Goal: Task Accomplishment & Management: Manage account settings

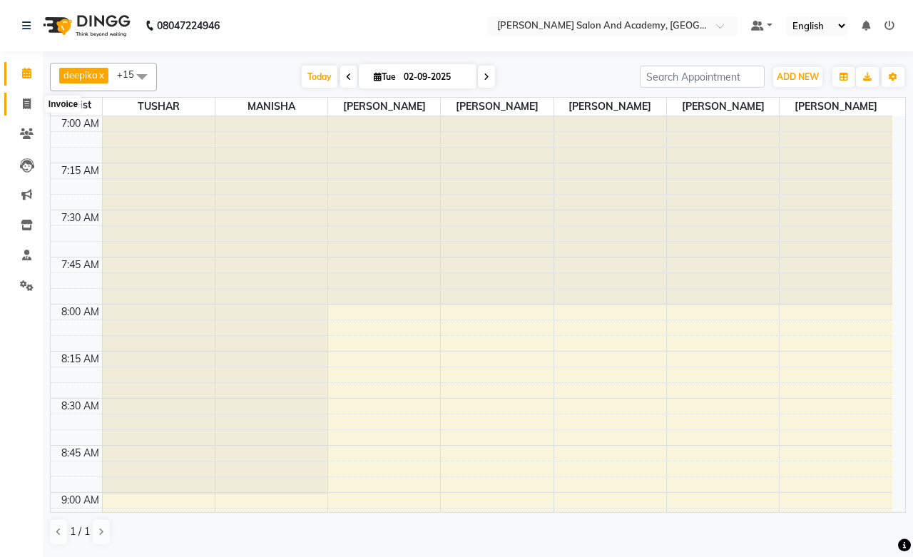
click at [24, 101] on icon at bounding box center [27, 103] width 8 height 11
select select "service"
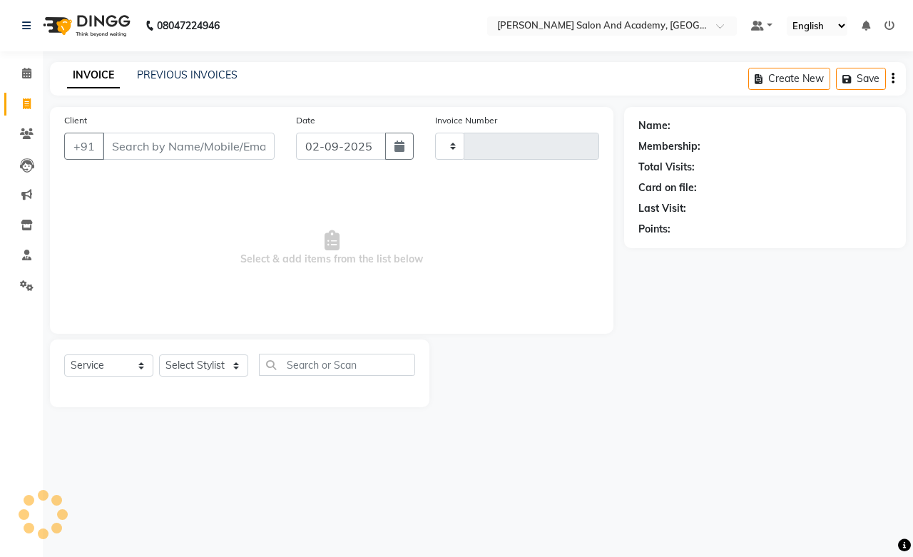
type input "0669"
select select "6453"
click at [178, 78] on link "PREVIOUS INVOICES" at bounding box center [187, 74] width 101 height 13
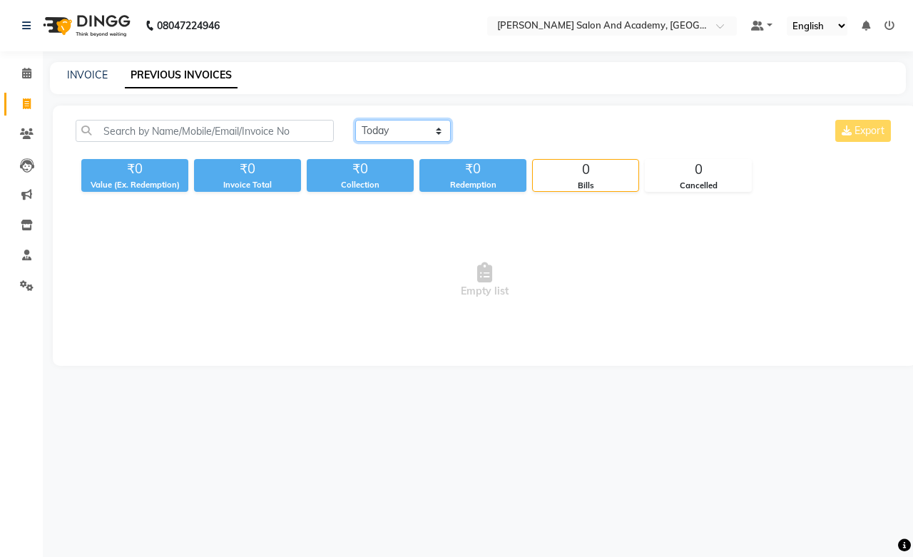
click at [407, 133] on select "[DATE] [DATE] Custom Range" at bounding box center [403, 131] width 96 height 22
select select "[DATE]"
click at [355, 120] on select "[DATE] [DATE] Custom Range" at bounding box center [403, 131] width 96 height 22
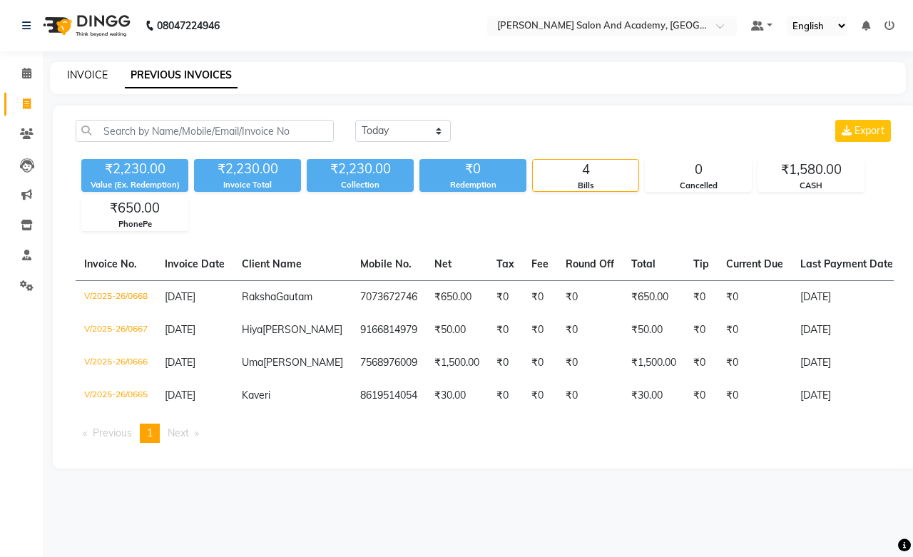
click at [98, 69] on link "INVOICE" at bounding box center [87, 74] width 41 height 13
select select "service"
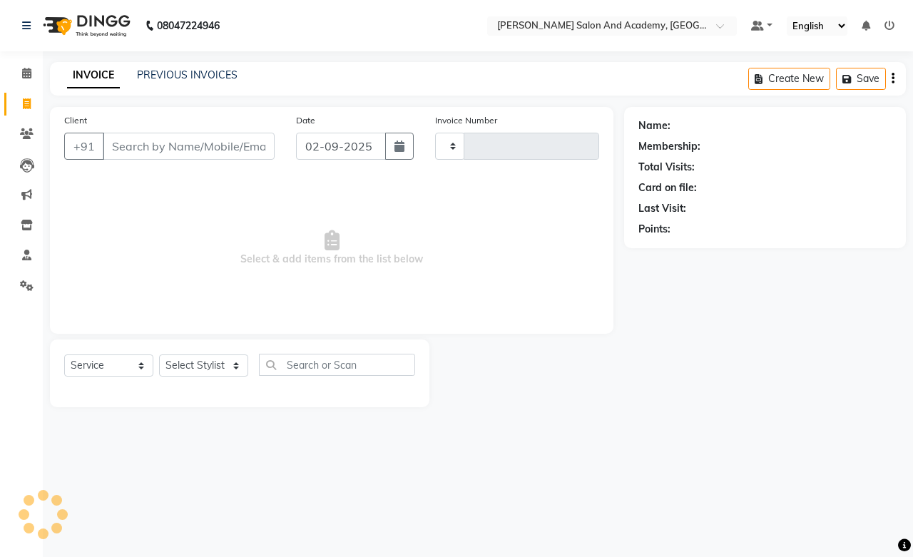
type input "0669"
select select "6453"
click at [20, 33] on div "08047224946" at bounding box center [120, 26] width 219 height 40
click at [29, 19] on link at bounding box center [29, 26] width 14 height 40
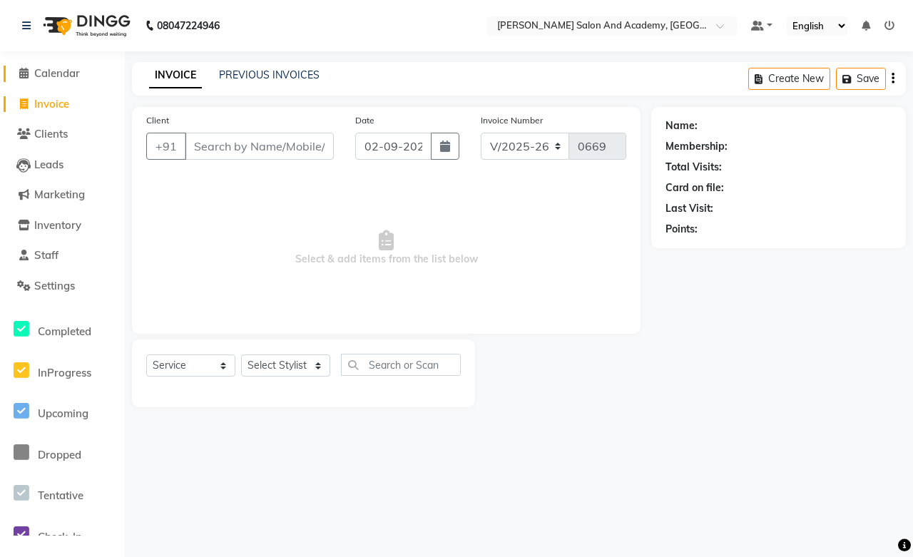
click at [52, 75] on span "Calendar" at bounding box center [57, 73] width 46 height 14
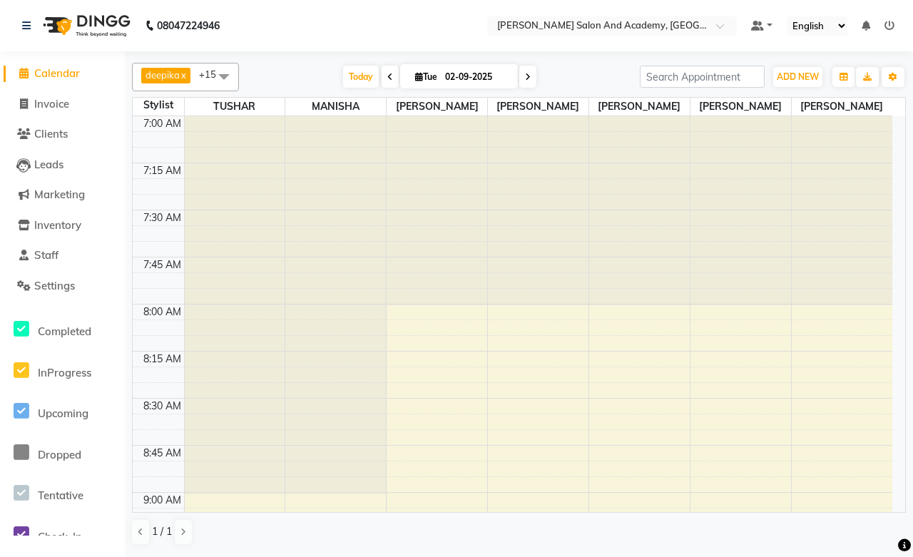
click at [381, 78] on span at bounding box center [389, 77] width 17 height 22
type input "[DATE]"
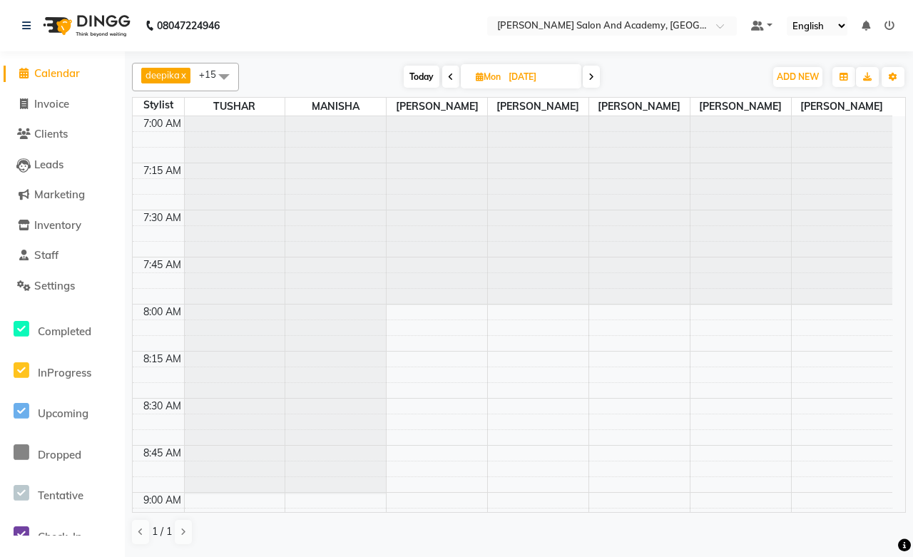
click at [560, 79] on input "[DATE]" at bounding box center [539, 76] width 71 height 21
select select "9"
select select "2025"
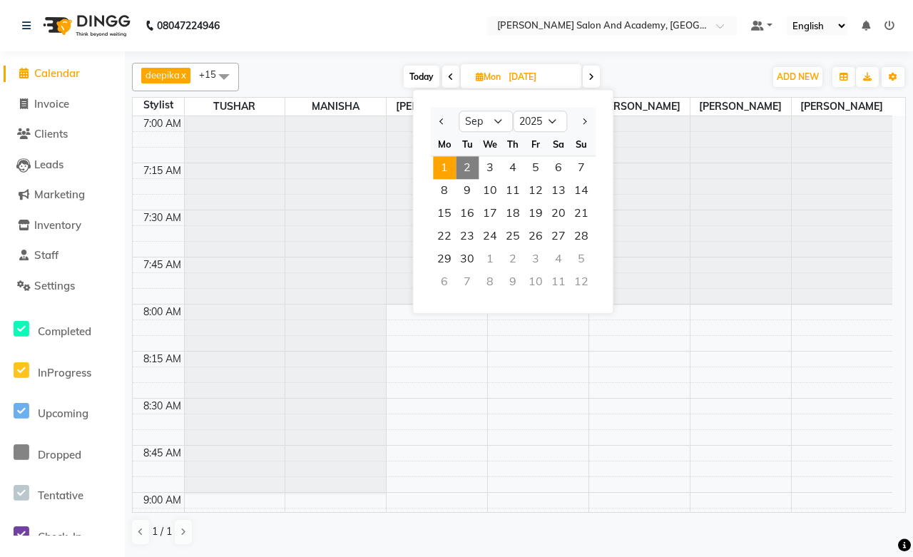
click at [466, 168] on span "2" at bounding box center [467, 167] width 23 height 23
type input "02-09-2025"
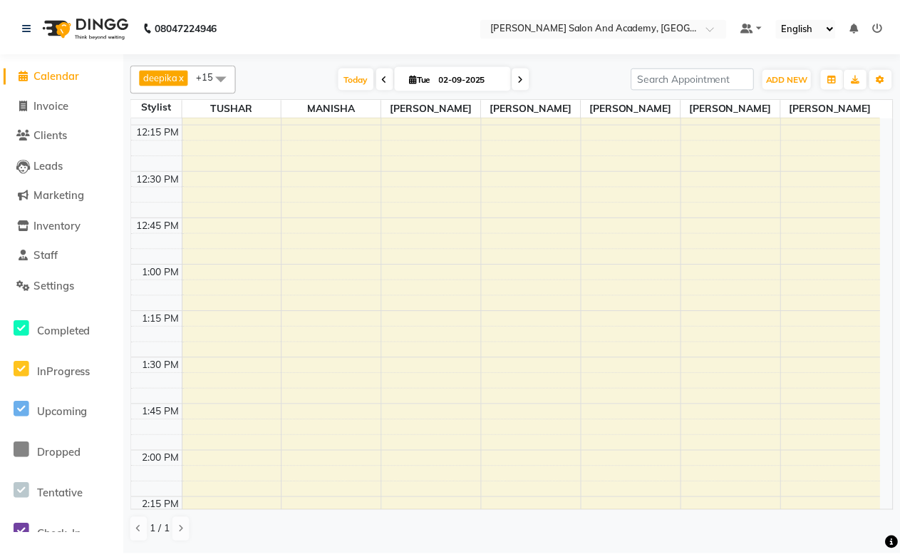
scroll to position [996, 0]
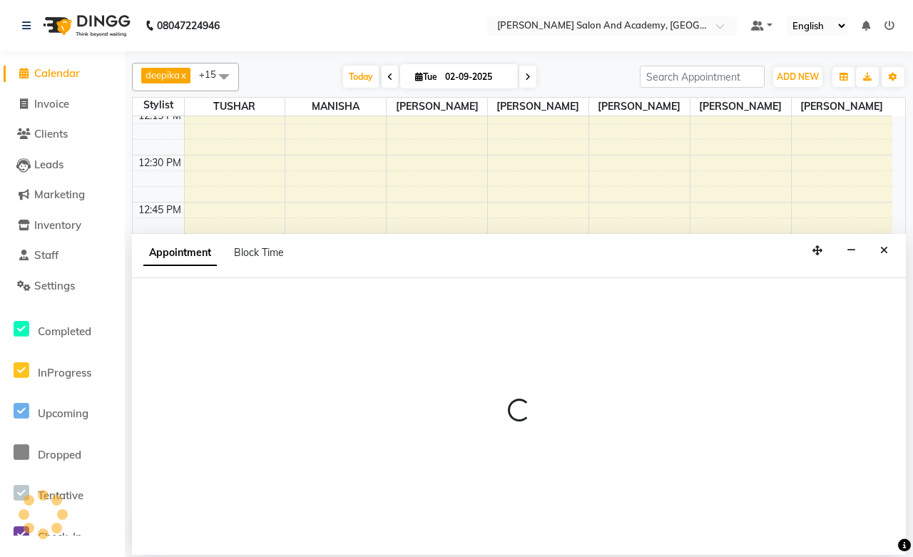
select select "49047"
select select "810"
select select "tentative"
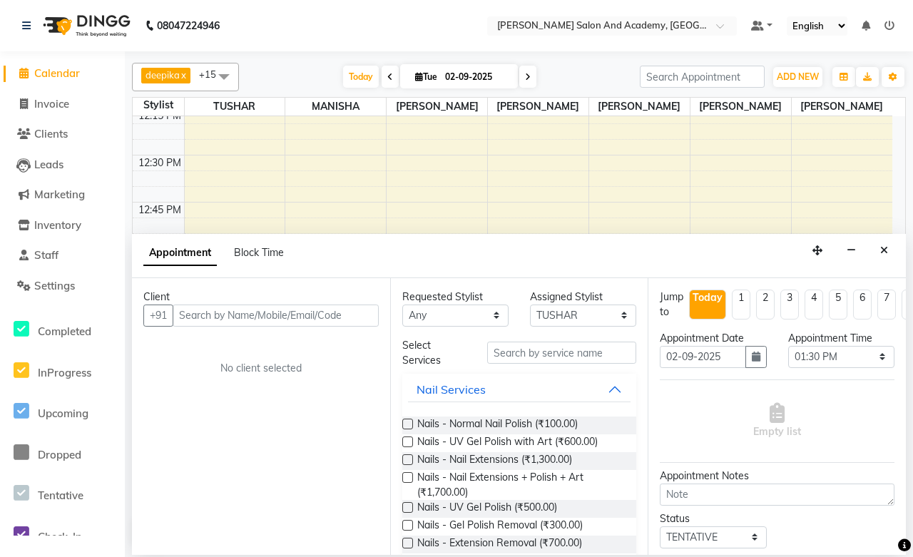
click at [265, 317] on input "text" at bounding box center [276, 315] width 206 height 22
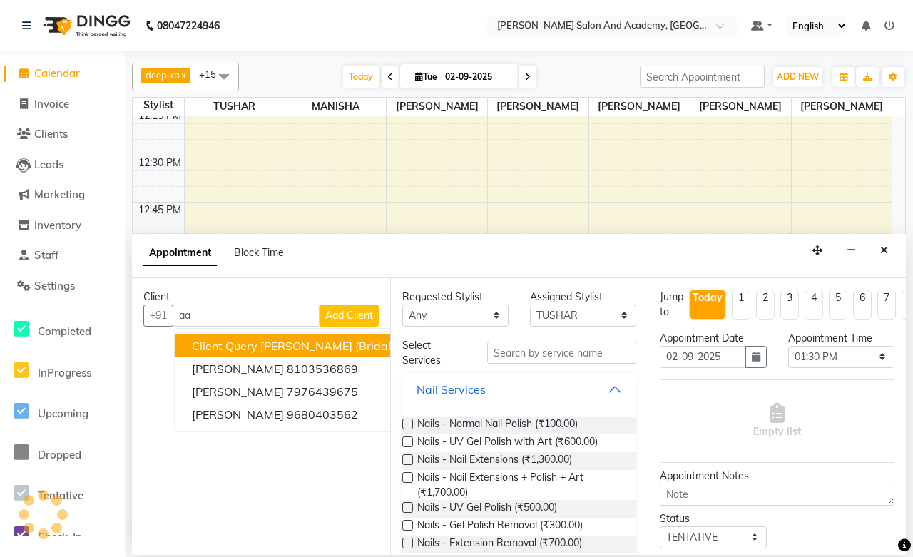
type input "a"
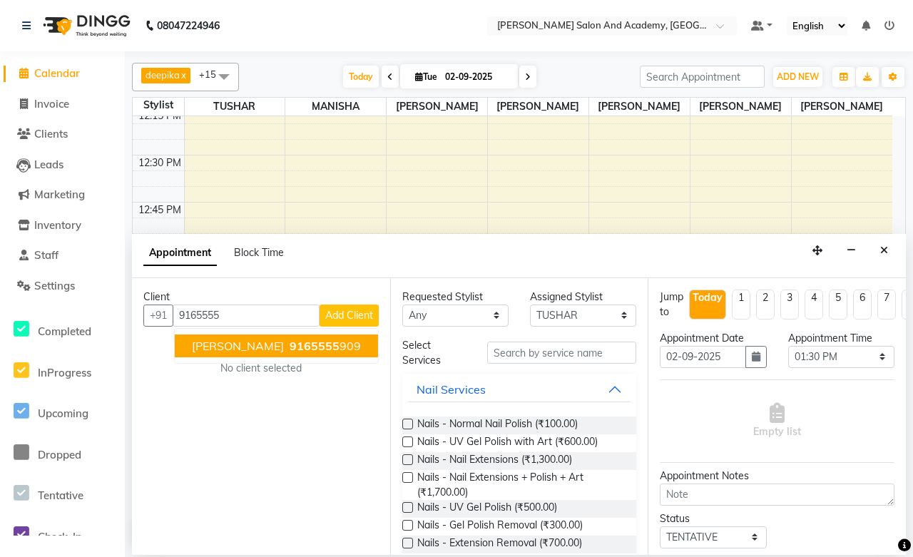
click at [262, 347] on button "[PERSON_NAME] 9165555 909" at bounding box center [276, 345] width 203 height 23
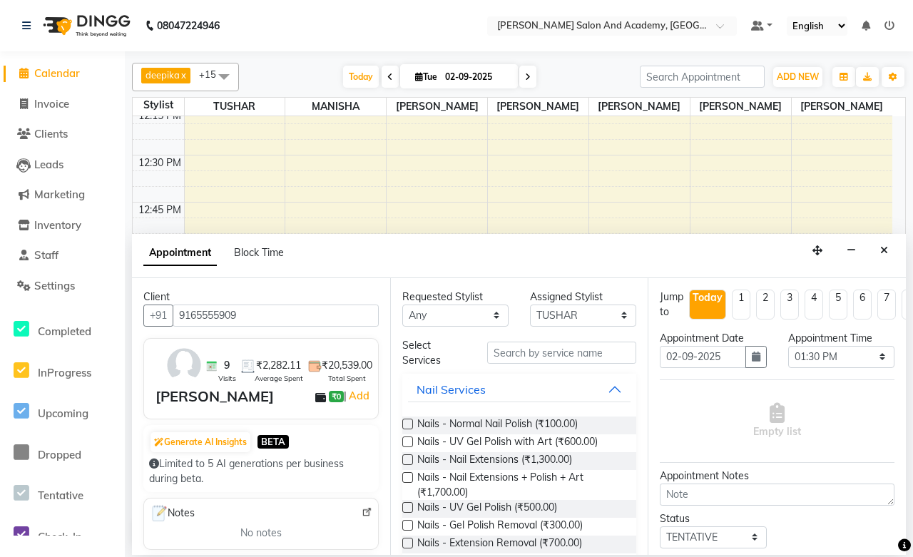
type input "9165555909"
click at [480, 319] on select "Any [PERSON_NAME] [PERSON_NAME] [PERSON_NAME] Mam [PERSON_NAME] Naval [PERSON_N…" at bounding box center [455, 315] width 106 height 22
select select "88177"
click at [402, 304] on select "Any [PERSON_NAME] [PERSON_NAME] [PERSON_NAME] Mam [PERSON_NAME] Naval [PERSON_N…" at bounding box center [455, 315] width 106 height 22
select select "88177"
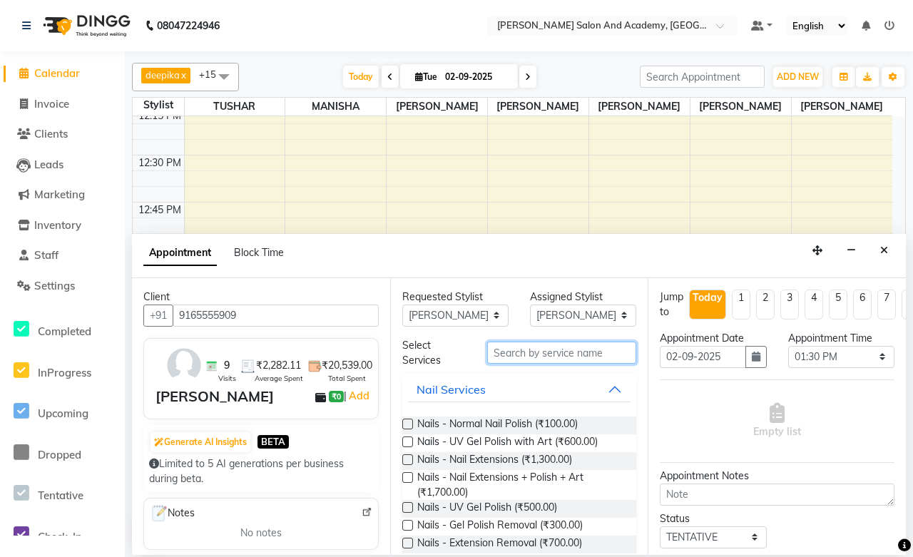
click at [519, 357] on input "text" at bounding box center [561, 353] width 149 height 22
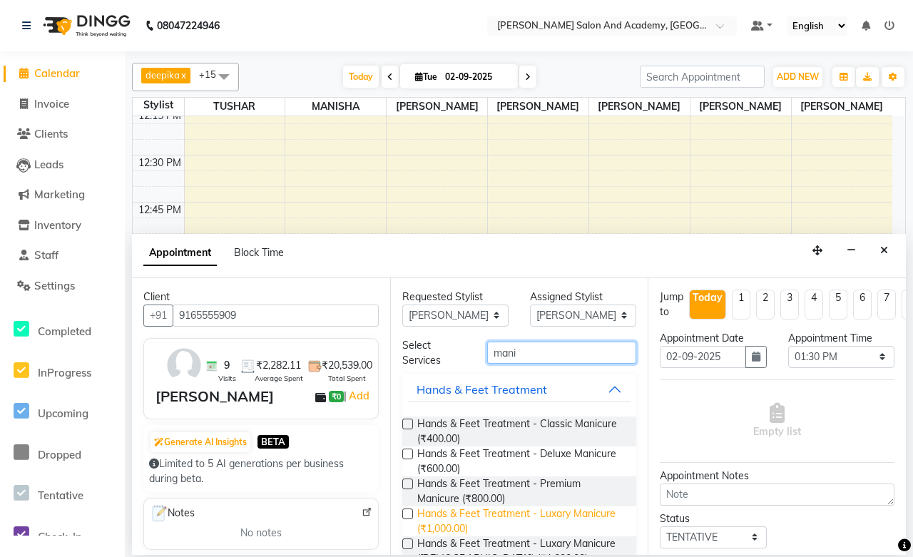
type input "mani"
click at [488, 523] on span "Hands & Feet Treatment - Luxary Manicure (₹1,000.00)" at bounding box center [521, 521] width 208 height 30
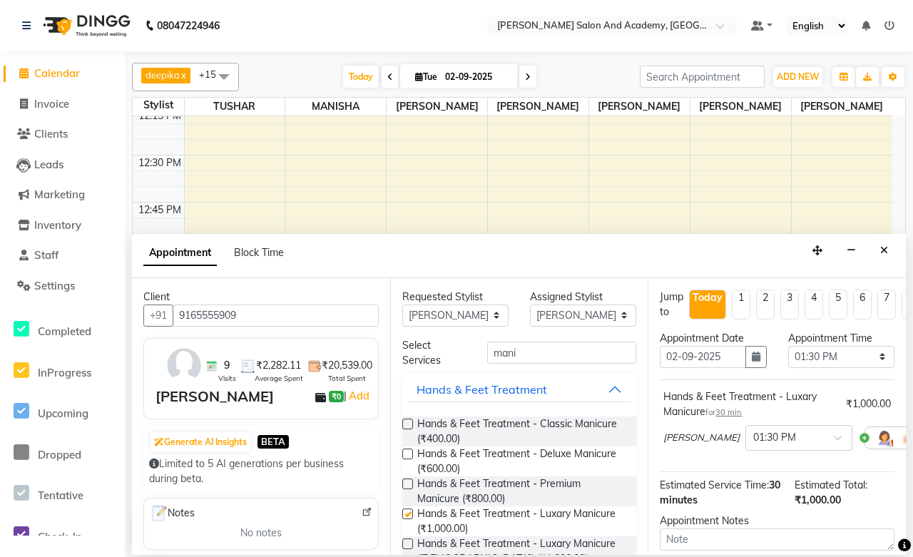
checkbox input "false"
drag, startPoint x: 255, startPoint y: 310, endPoint x: 151, endPoint y: 323, distance: 104.2
click at [150, 323] on div "[PHONE_NUMBER]" at bounding box center [260, 315] width 235 height 22
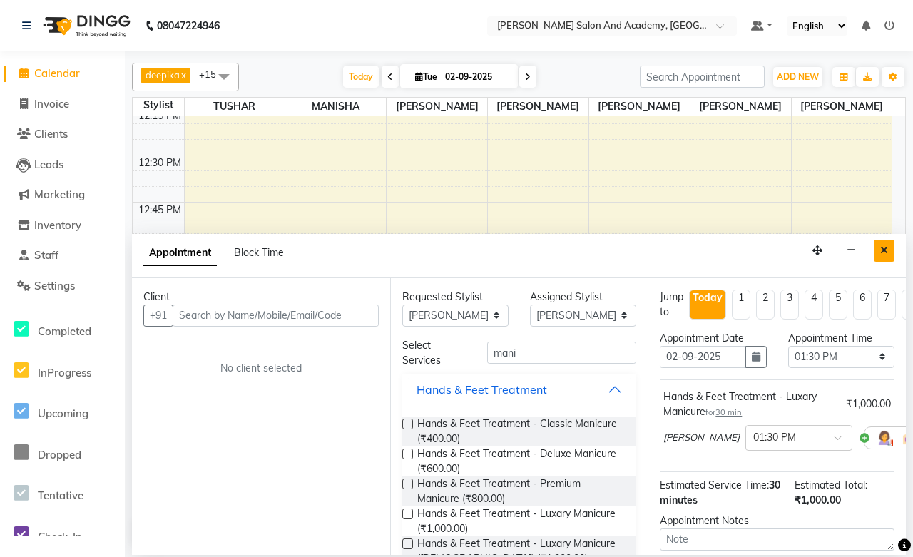
click at [881, 250] on icon "Close" at bounding box center [884, 250] width 8 height 10
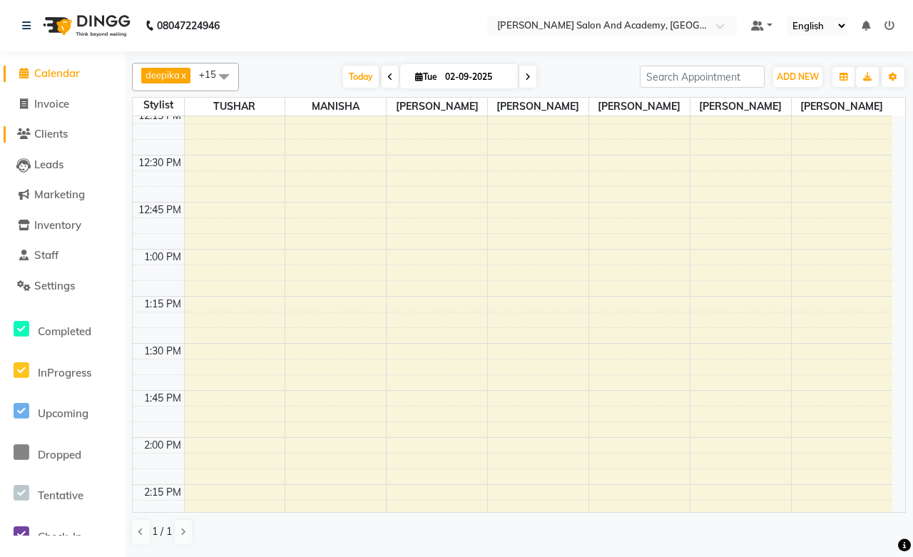
click at [43, 138] on span "Clients" at bounding box center [51, 134] width 34 height 14
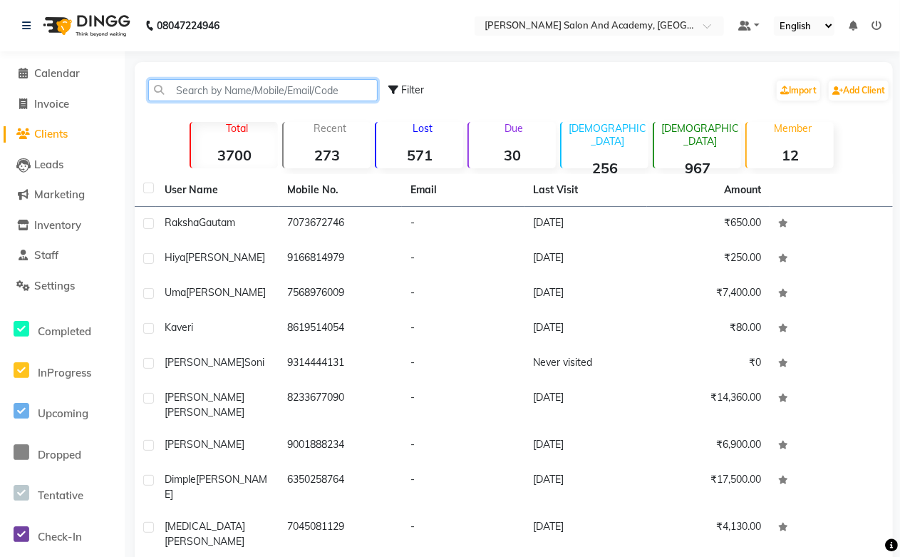
click at [186, 89] on input "text" at bounding box center [263, 90] width 230 height 22
paste input "9165555909"
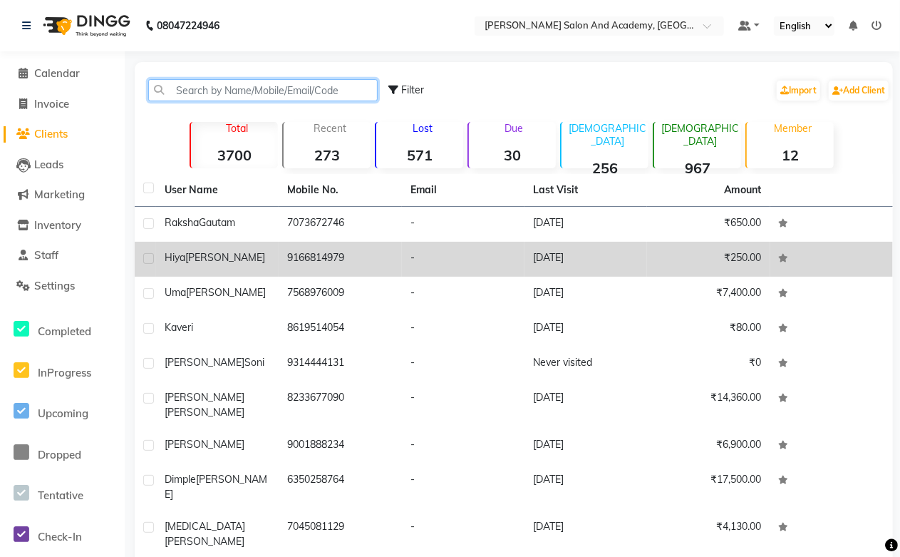
type input "9165555909"
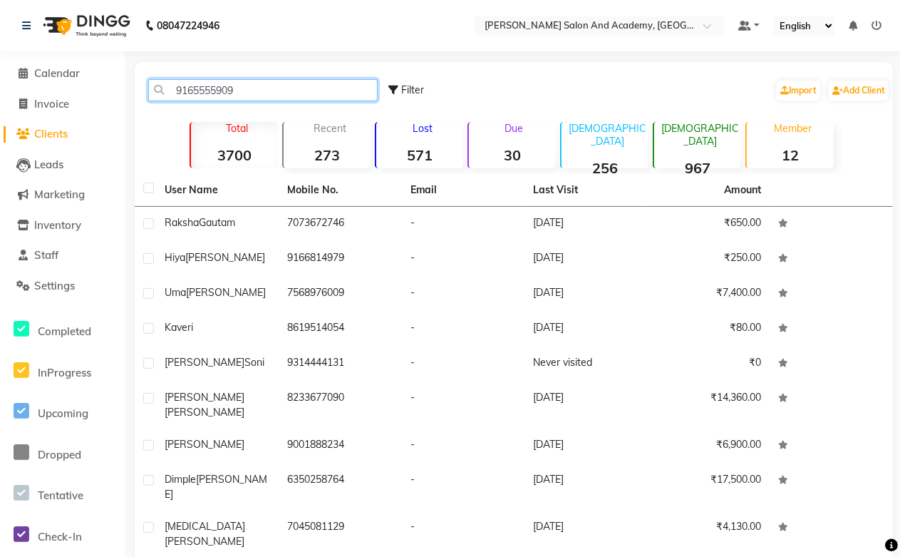
drag, startPoint x: 248, startPoint y: 90, endPoint x: 147, endPoint y: 95, distance: 101.4
click at [127, 96] on main "9165555909 Filter Import Add Client Total 3700 Recent 273 Lost 571 Due 30 [DEMO…" at bounding box center [513, 364] width 776 height 604
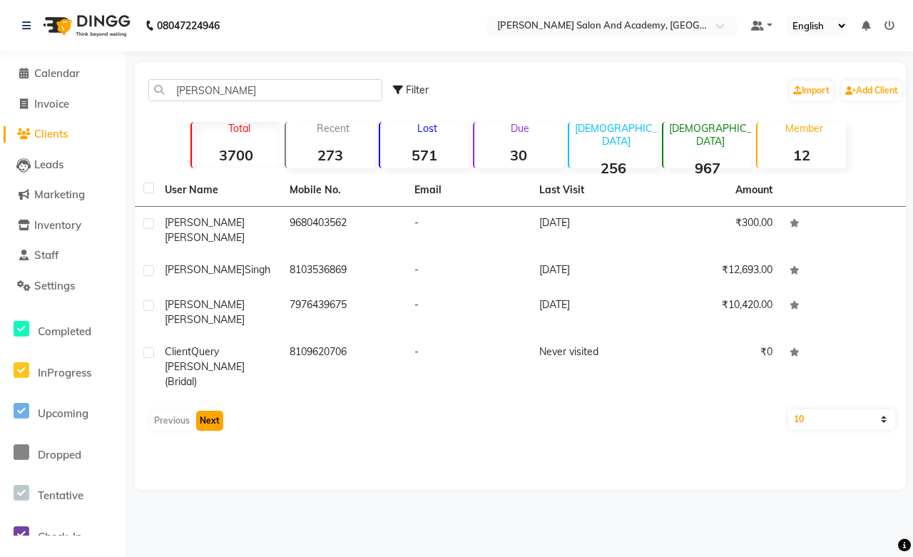
click at [211, 411] on button "Next" at bounding box center [209, 421] width 27 height 20
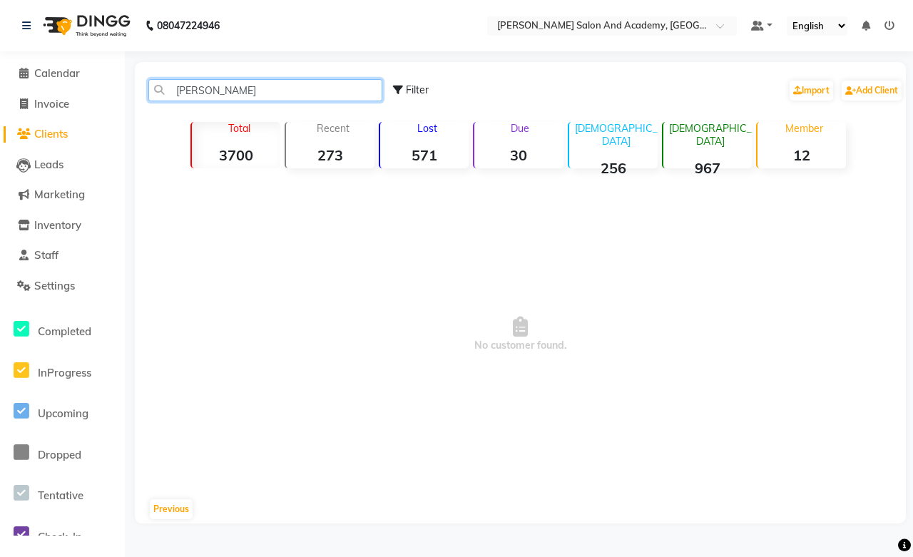
click at [189, 89] on input "[PERSON_NAME]" at bounding box center [265, 90] width 234 height 22
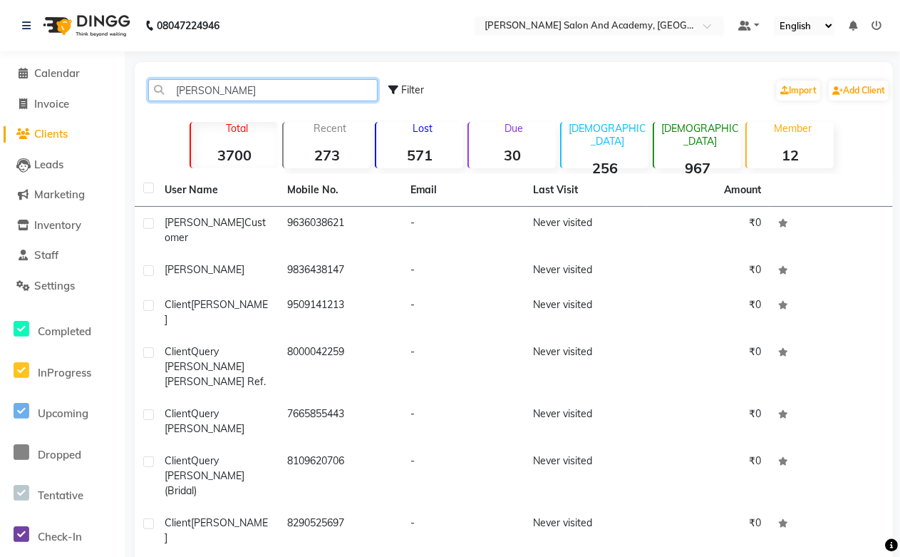
click at [247, 93] on input "[PERSON_NAME]" at bounding box center [263, 90] width 230 height 22
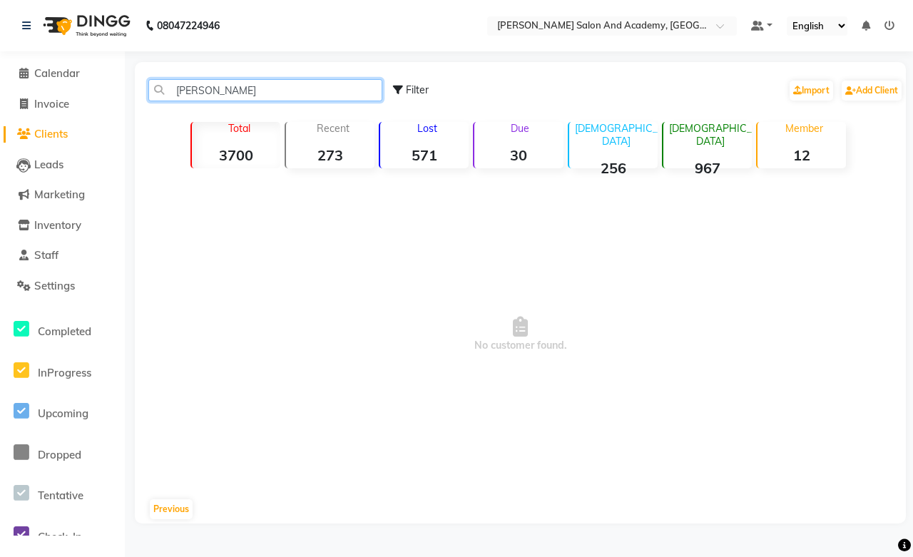
click at [247, 90] on input "[PERSON_NAME]" at bounding box center [265, 90] width 234 height 22
drag, startPoint x: 247, startPoint y: 90, endPoint x: 116, endPoint y: 96, distance: 132.0
click at [116, 96] on app-home "08047224946 Select Location × [PERSON_NAME] Salon And Academy, Dadabari Default…" at bounding box center [456, 272] width 913 height 545
click at [233, 91] on input "[PERSON_NAME]" at bounding box center [265, 90] width 234 height 22
type input "a"
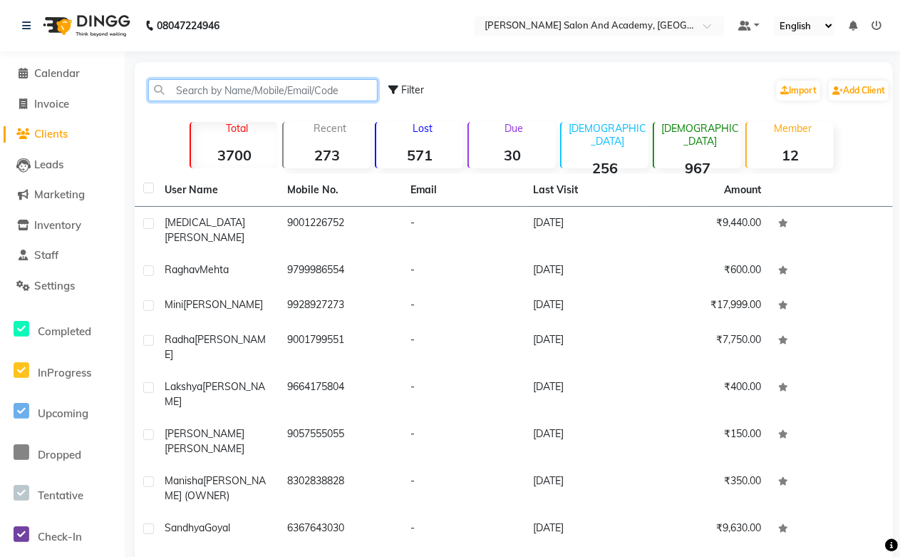
paste input "9165555909"
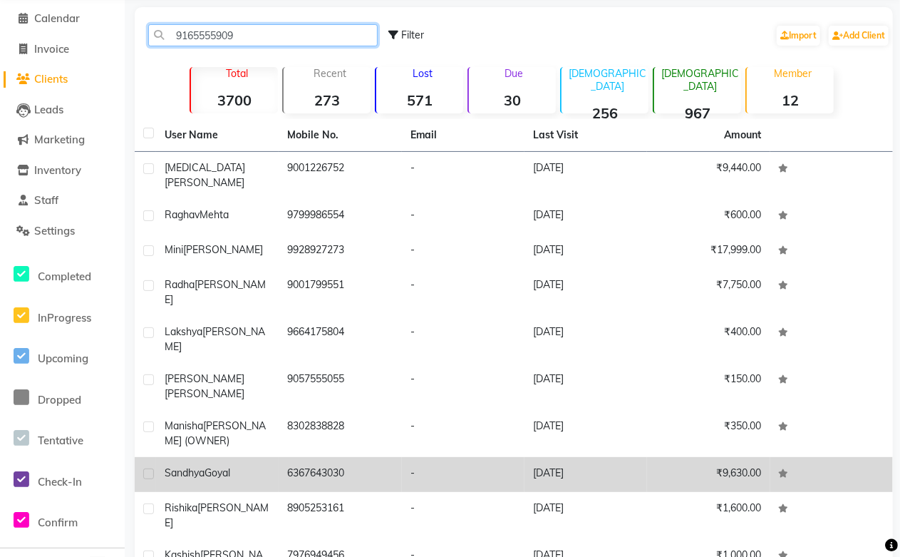
scroll to position [72, 0]
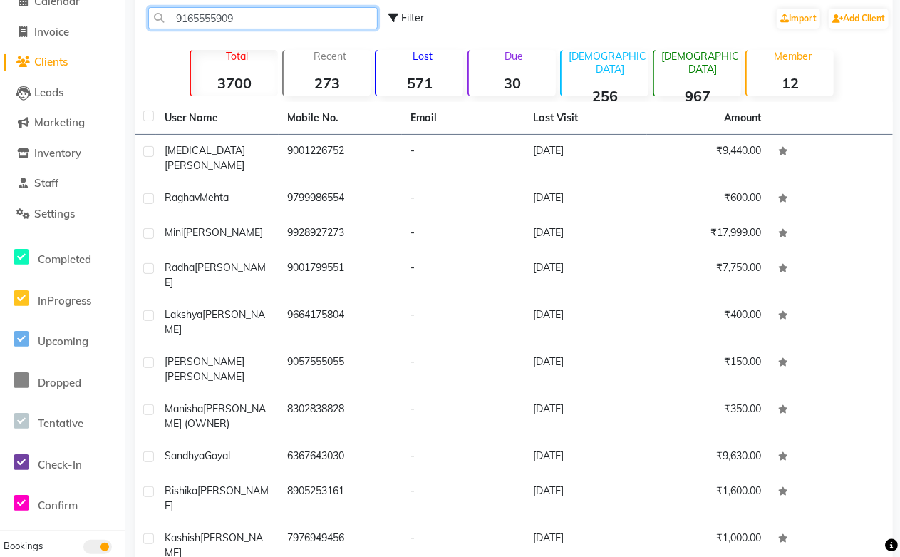
type input "9165555909"
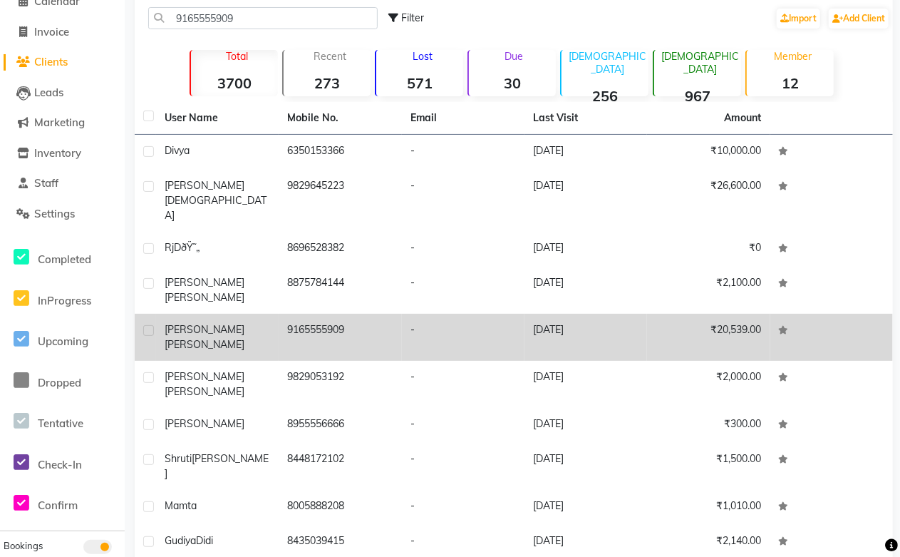
click at [317, 314] on td "9165555909" at bounding box center [340, 337] width 123 height 47
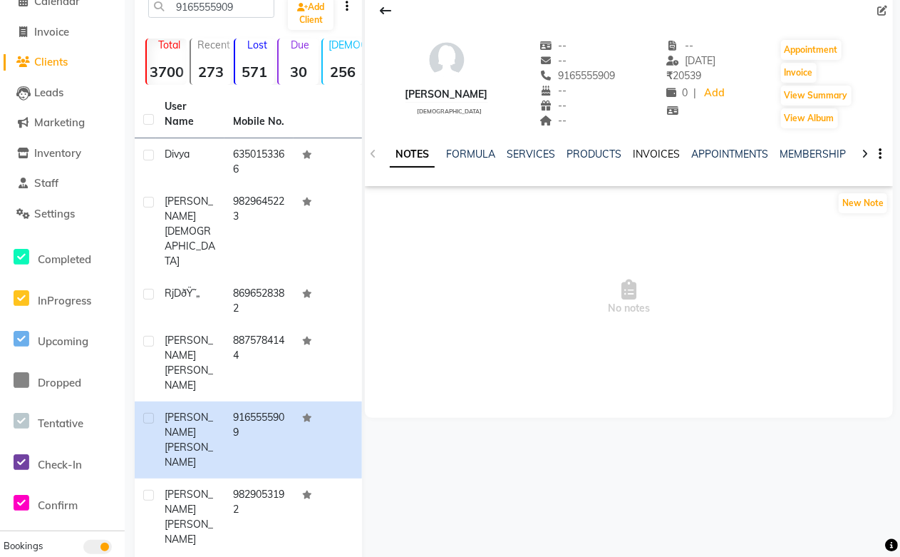
click at [640, 150] on link "INVOICES" at bounding box center [656, 154] width 47 height 13
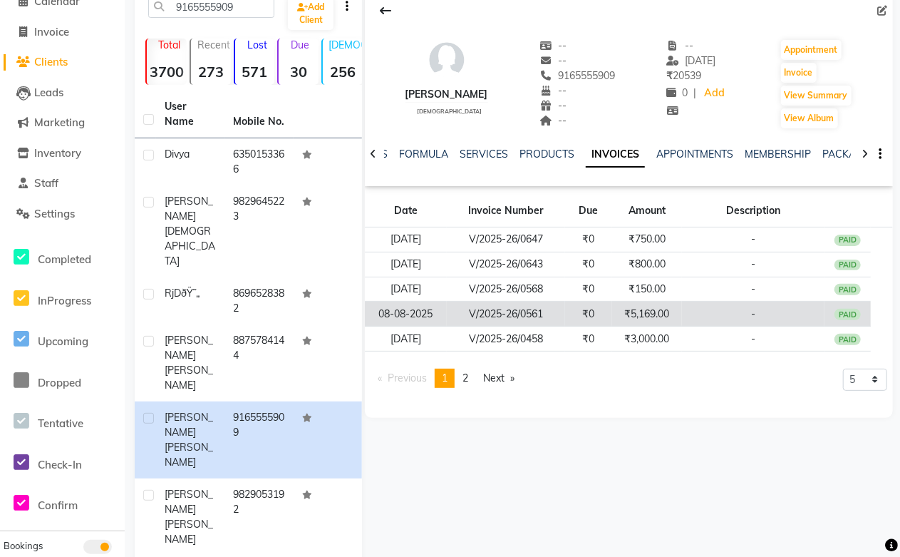
click at [575, 308] on td "₹0" at bounding box center [588, 314] width 47 height 25
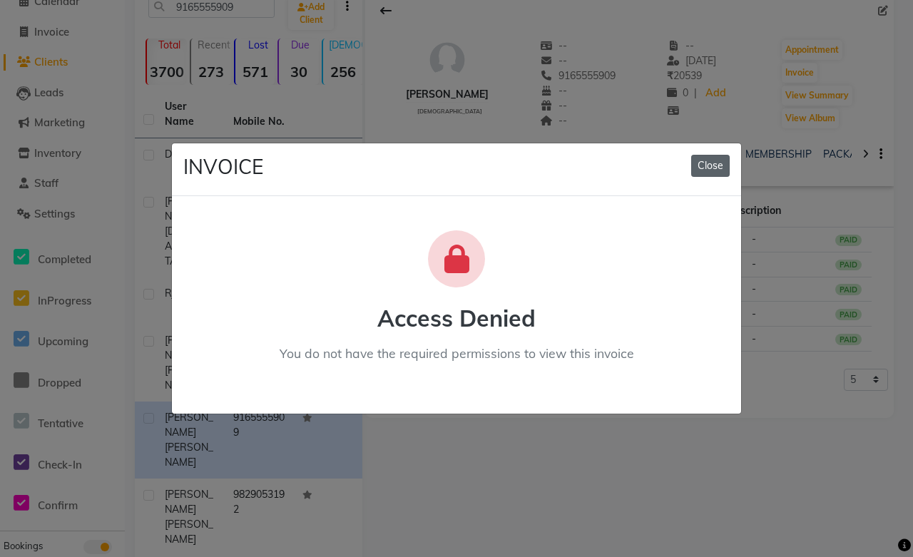
click at [699, 168] on button "Close" at bounding box center [710, 166] width 39 height 22
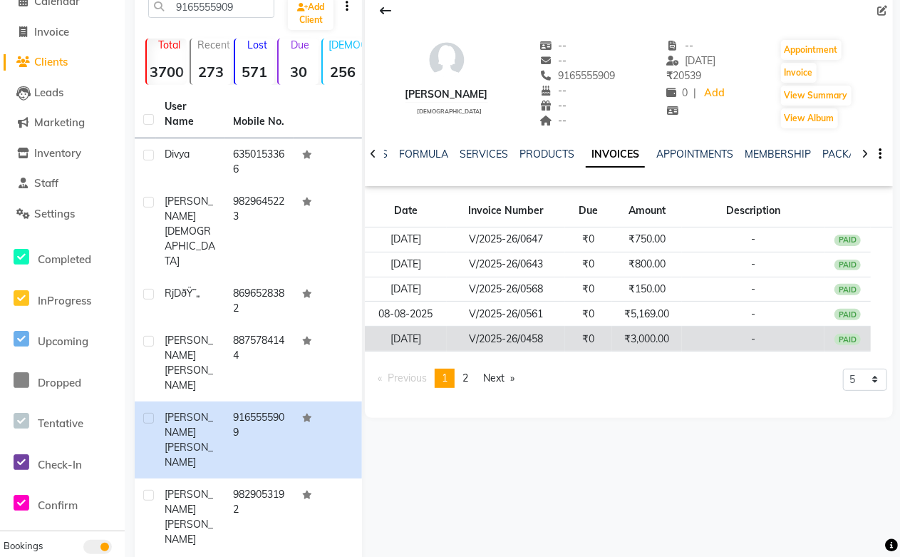
click at [617, 336] on td "₹3,000.00" at bounding box center [647, 339] width 70 height 25
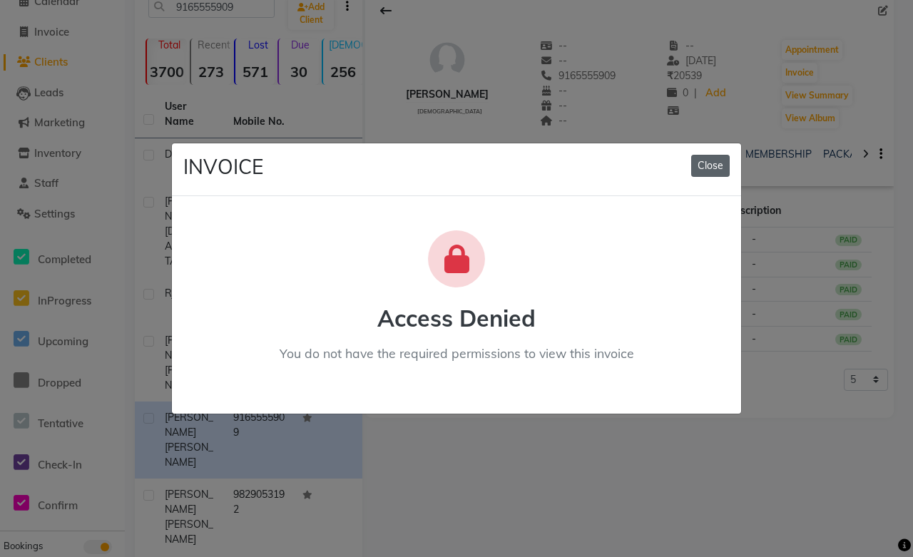
click at [707, 167] on button "Close" at bounding box center [710, 166] width 39 height 22
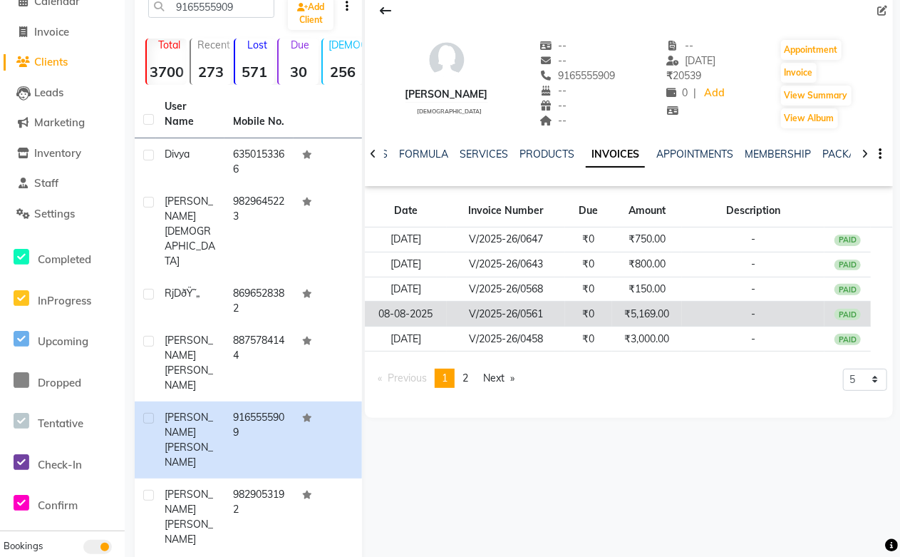
click at [645, 312] on td "₹5,169.00" at bounding box center [647, 314] width 70 height 25
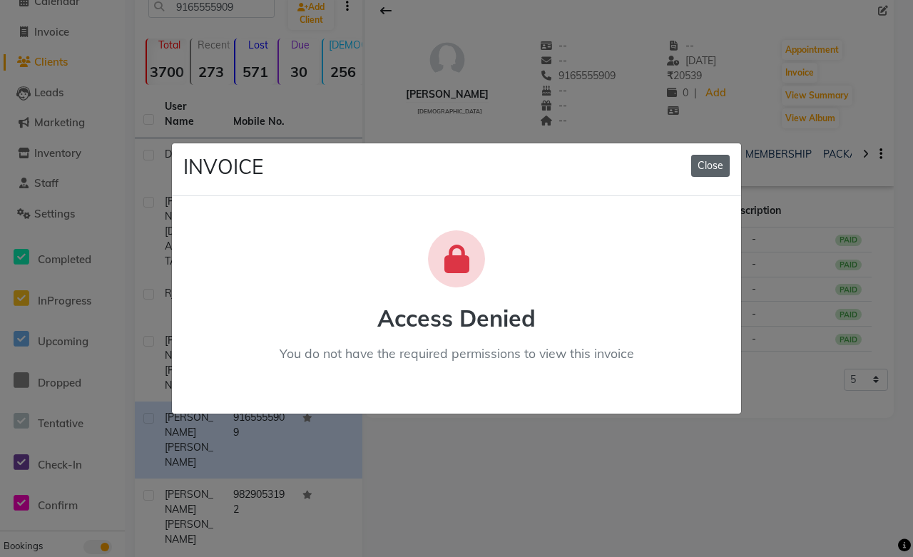
click at [712, 165] on button "Close" at bounding box center [710, 166] width 39 height 22
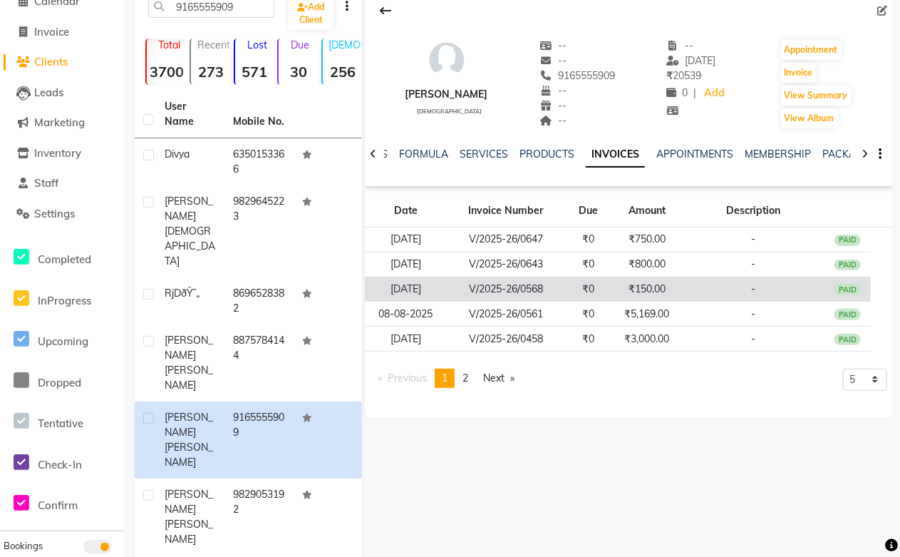
click at [496, 280] on td "V/2025-26/0568" at bounding box center [506, 289] width 118 height 25
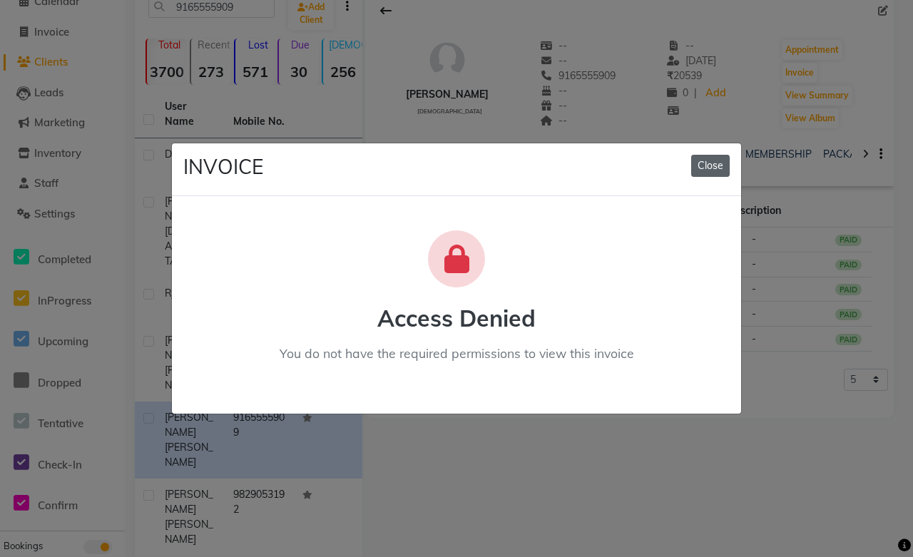
click at [709, 160] on button "Close" at bounding box center [710, 166] width 39 height 22
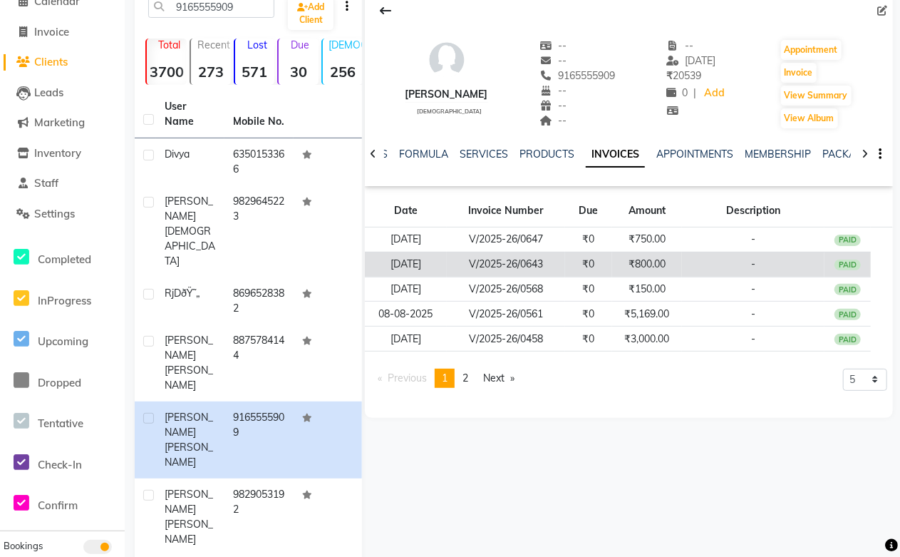
click at [660, 262] on td "₹800.00" at bounding box center [647, 264] width 70 height 25
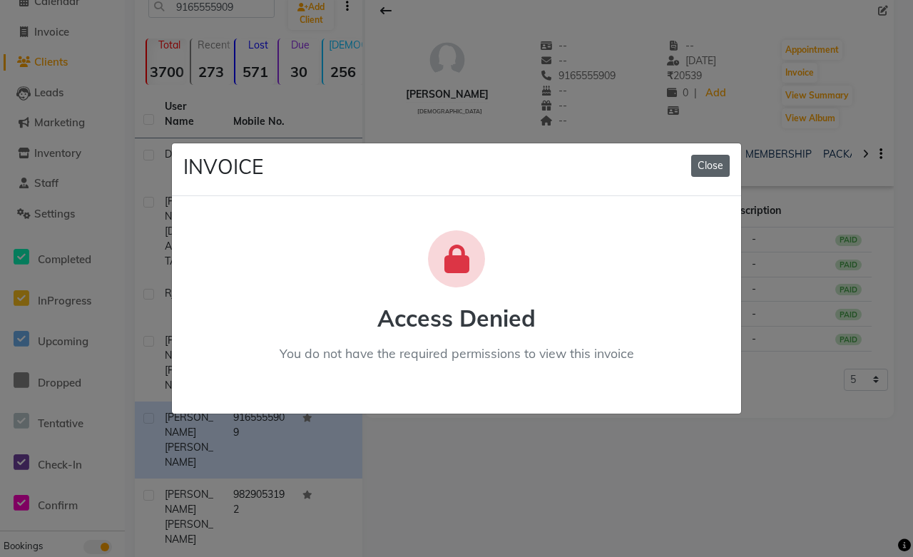
click at [714, 163] on button "Close" at bounding box center [710, 166] width 39 height 22
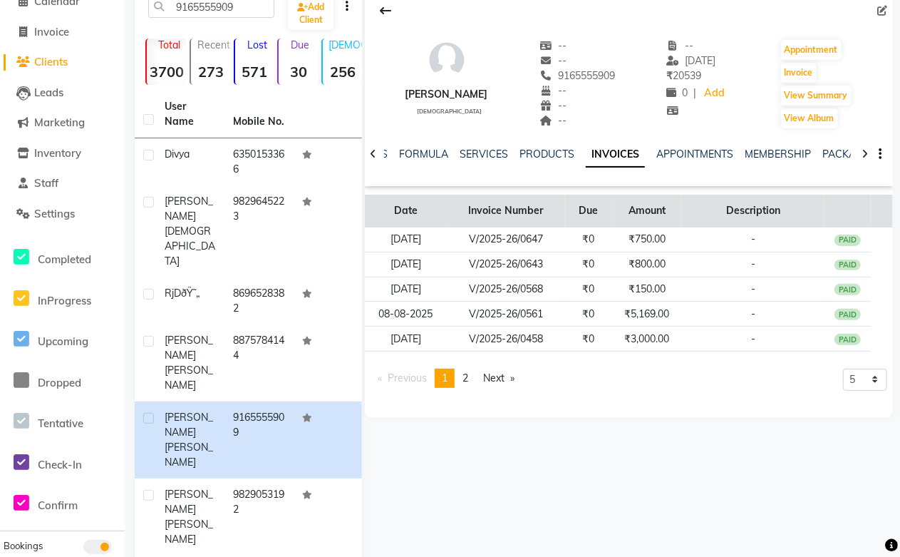
click at [668, 211] on th "Amount" at bounding box center [647, 211] width 70 height 33
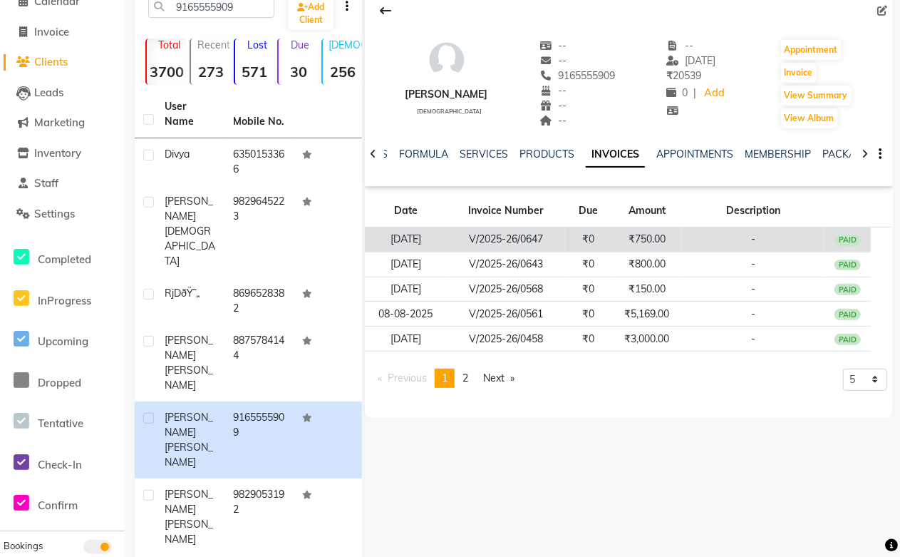
click at [653, 246] on td "₹750.00" at bounding box center [647, 239] width 70 height 25
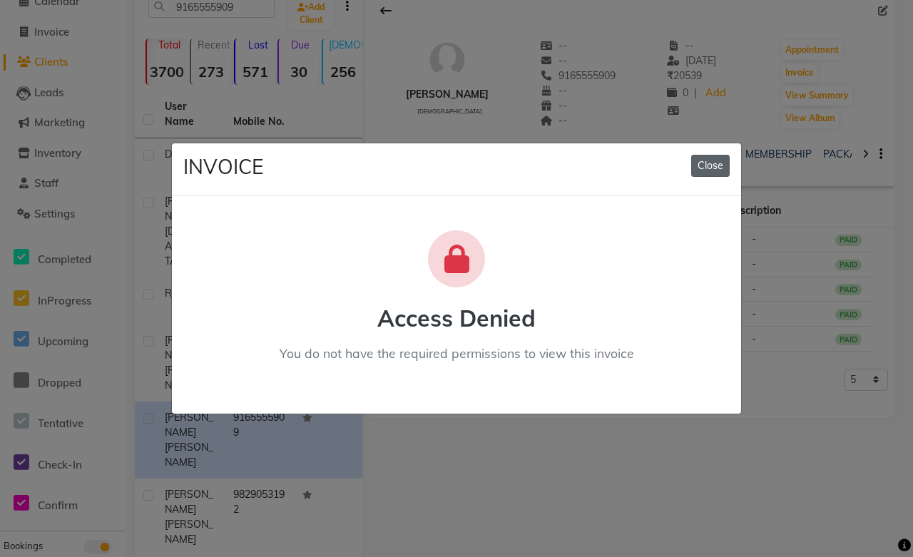
click at [706, 168] on button "Close" at bounding box center [710, 166] width 39 height 22
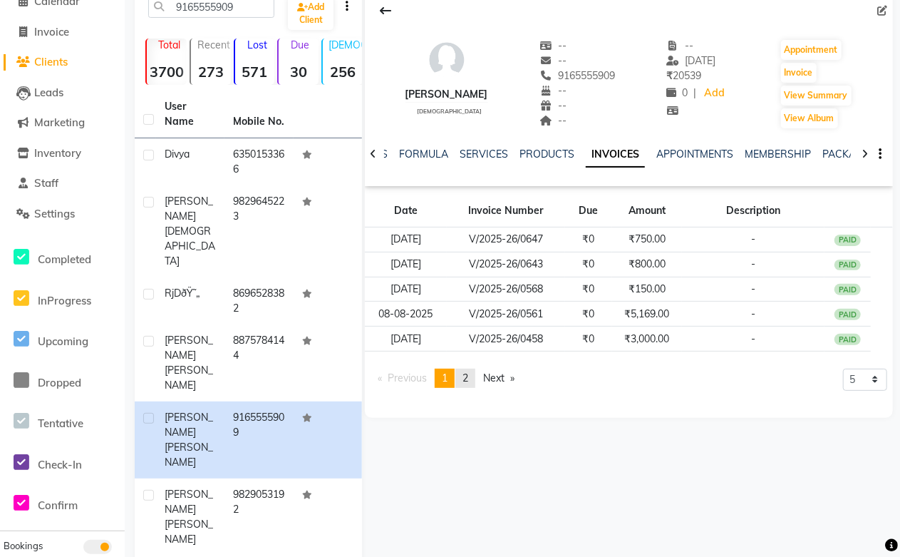
click at [472, 383] on link "page 2" at bounding box center [466, 378] width 20 height 19
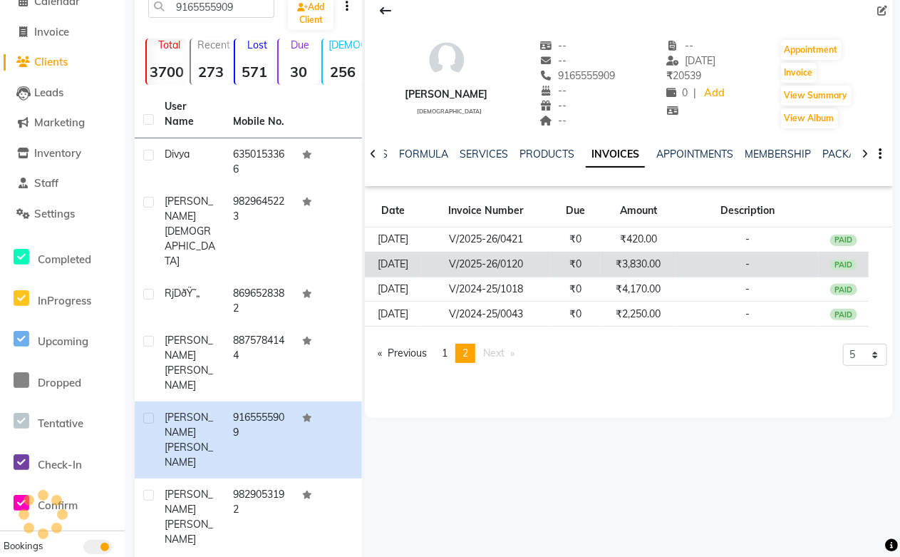
click at [665, 268] on td "₹3,830.00" at bounding box center [639, 264] width 76 height 25
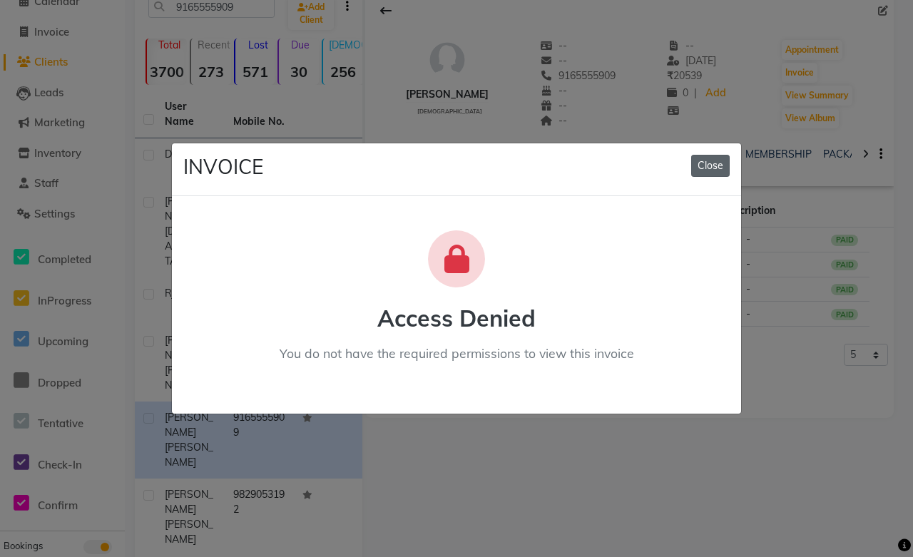
click at [710, 169] on button "Close" at bounding box center [710, 166] width 39 height 22
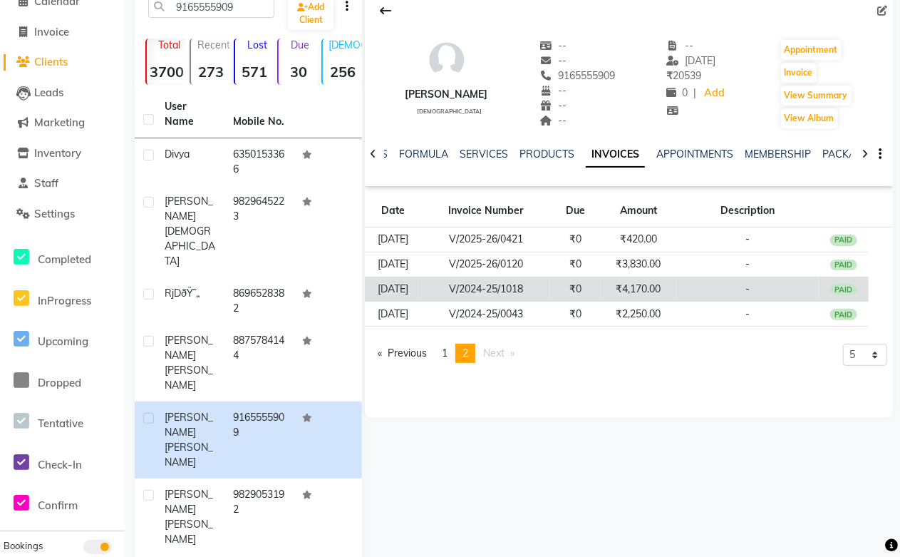
click at [601, 283] on td "₹0" at bounding box center [575, 289] width 51 height 25
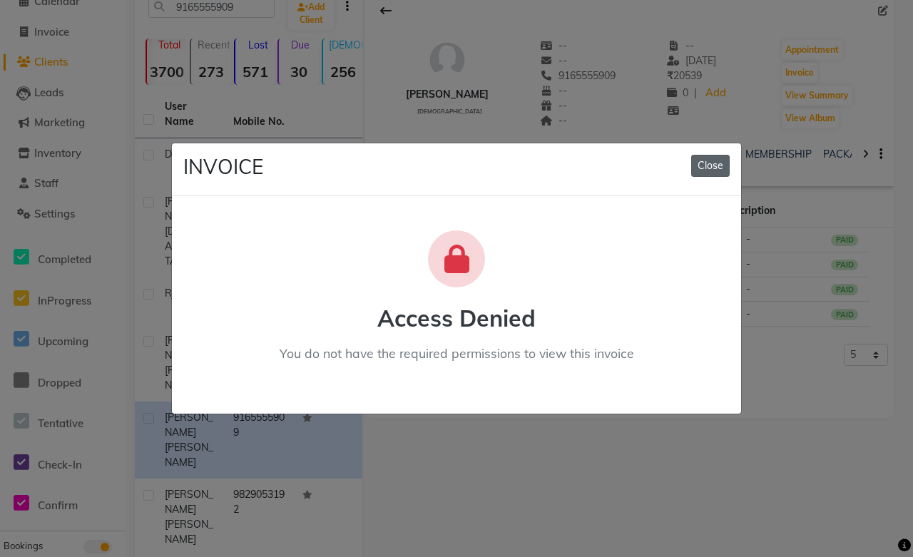
click at [714, 172] on button "Close" at bounding box center [710, 166] width 39 height 22
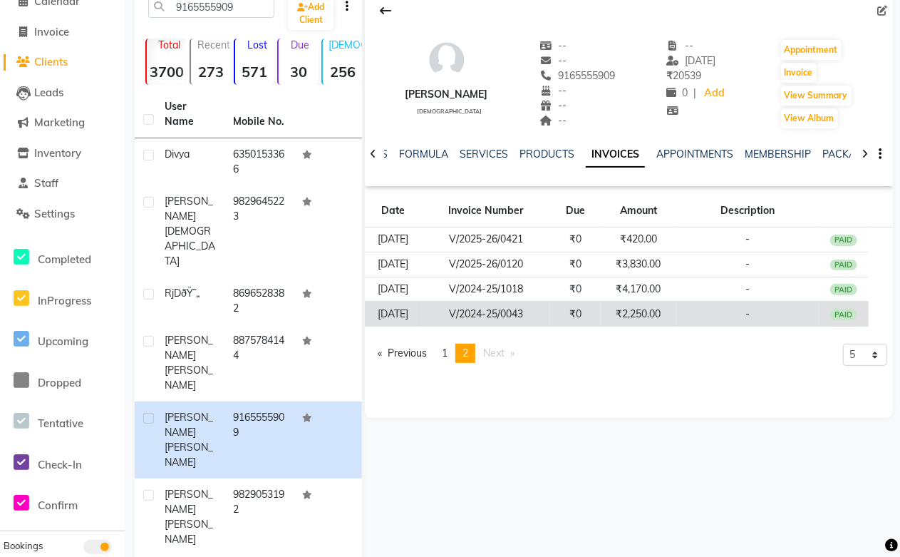
click at [633, 307] on td "₹2,250.00" at bounding box center [639, 314] width 76 height 25
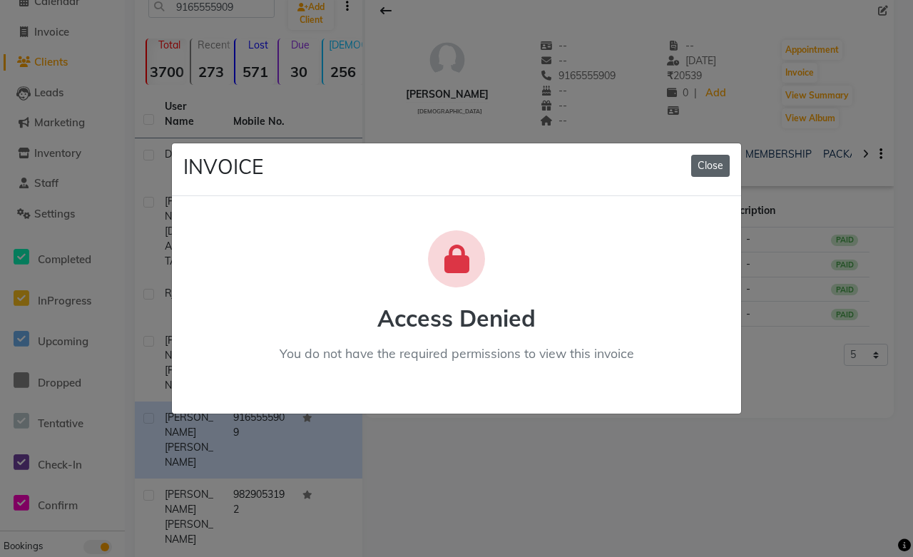
click at [711, 168] on button "Close" at bounding box center [710, 166] width 39 height 22
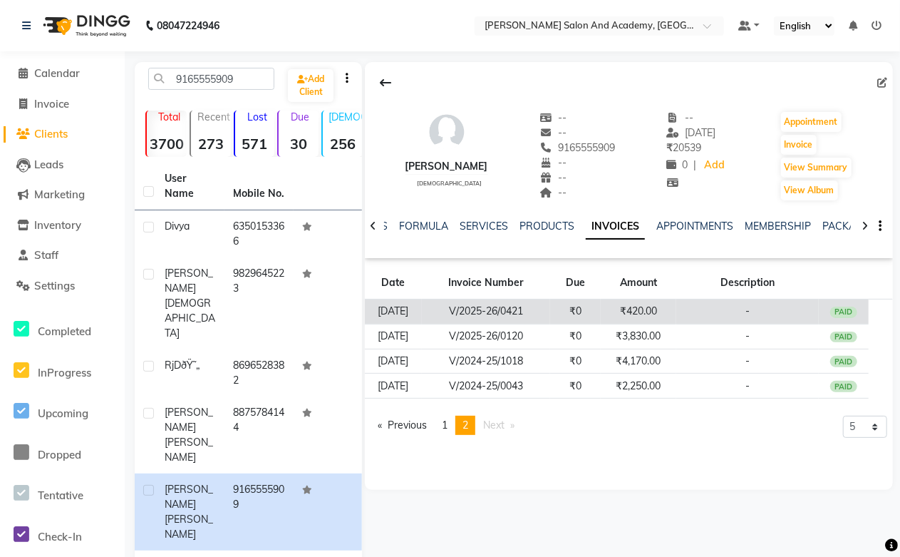
click at [640, 319] on td "₹420.00" at bounding box center [639, 311] width 76 height 25
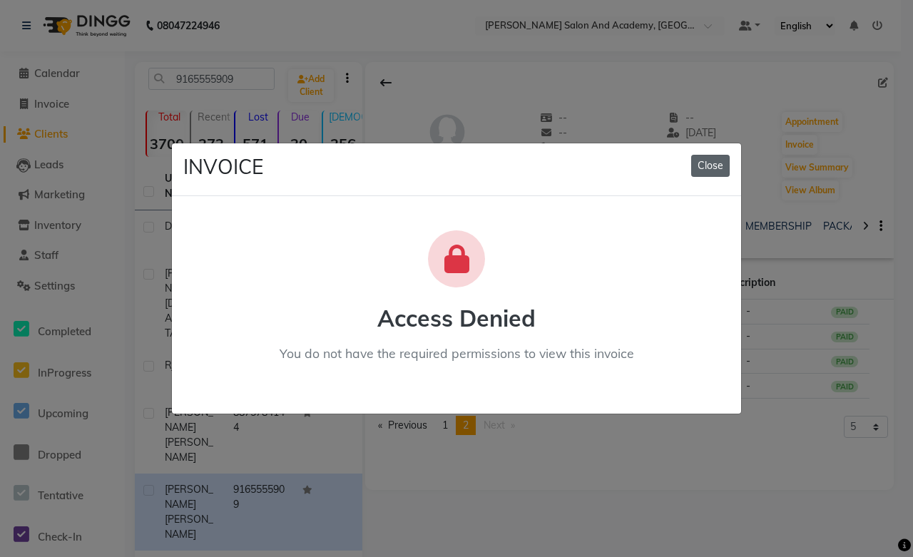
click at [714, 167] on button "Close" at bounding box center [710, 166] width 39 height 22
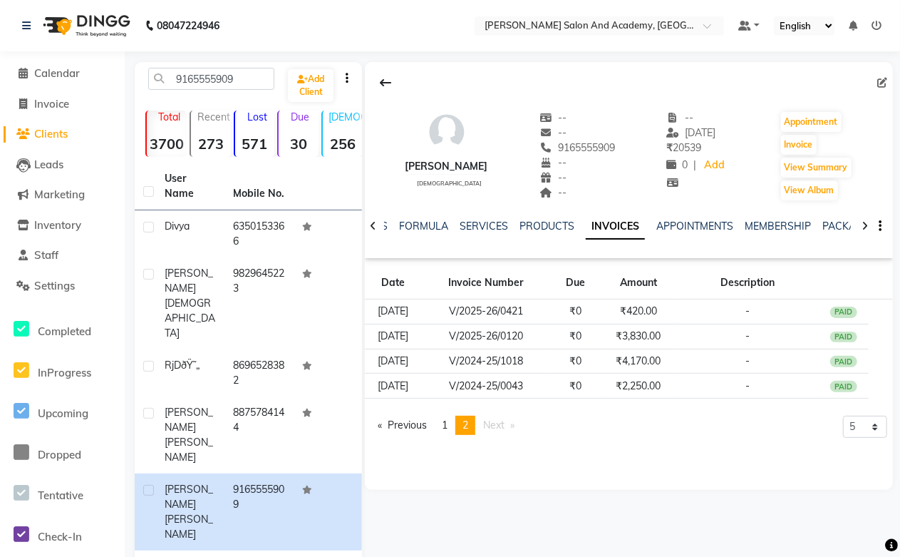
click at [878, 27] on icon at bounding box center [877, 26] width 10 height 10
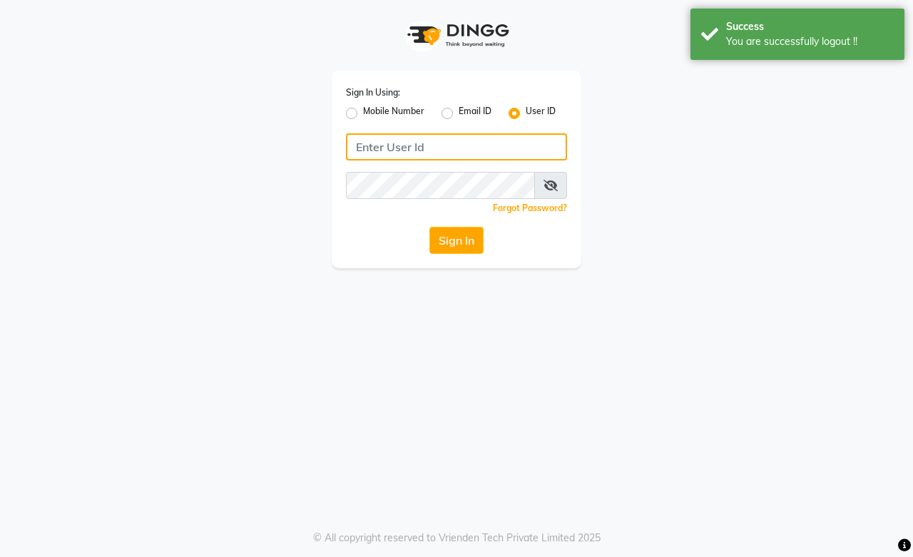
type input "9828338644"
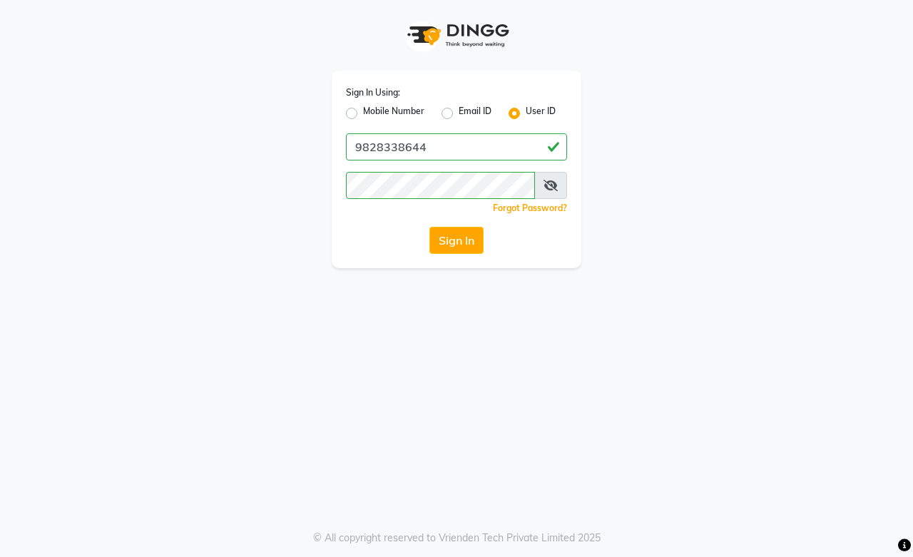
click at [363, 115] on label "Mobile Number" at bounding box center [393, 113] width 61 height 17
click at [363, 114] on input "Mobile Number" at bounding box center [367, 109] width 9 height 9
radio input "true"
radio input "false"
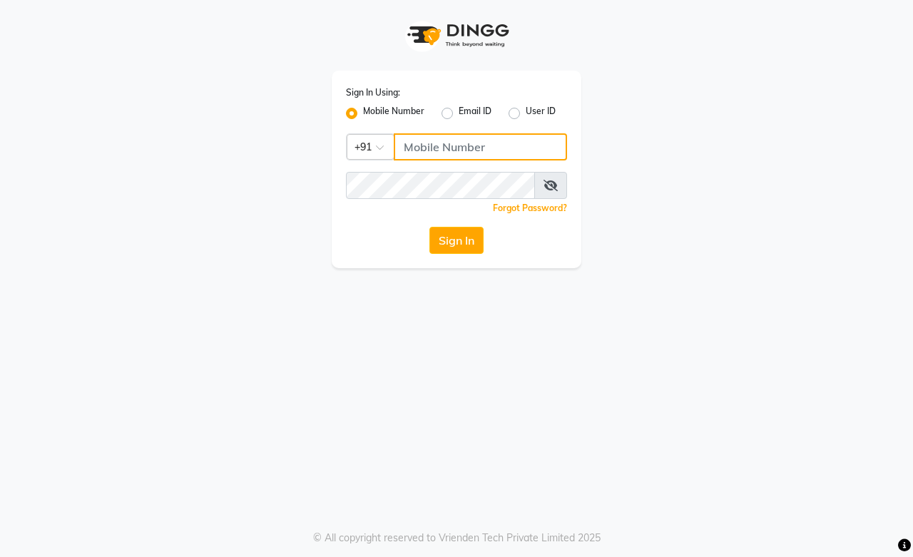
click at [403, 146] on input "Username" at bounding box center [480, 146] width 173 height 27
type input "7014415988"
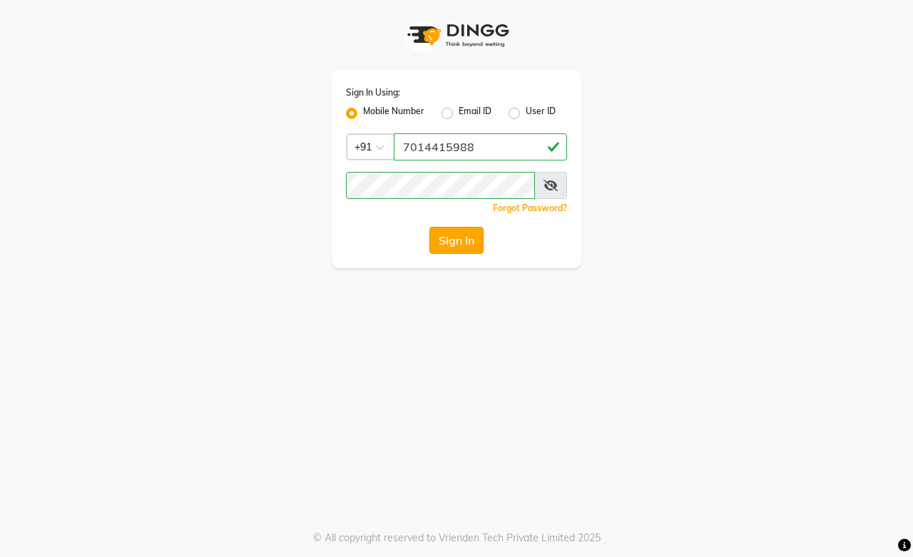
click at [453, 245] on button "Sign In" at bounding box center [456, 240] width 54 height 27
